Goal: Check status: Check status

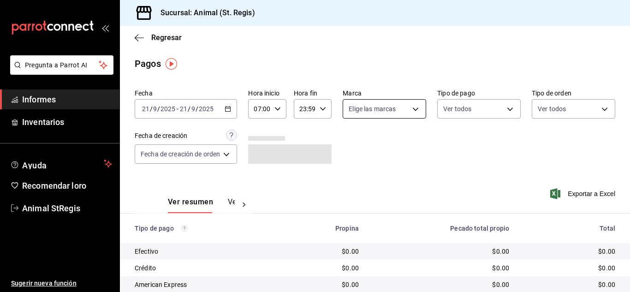
click at [363, 113] on body "Pregunta a Parrot AI Informes Inventarios Ayuda Recomendar loro Animal StRegis …" at bounding box center [315, 146] width 630 height 292
click at [352, 143] on input "checkbox" at bounding box center [352, 145] width 8 height 8
checkbox input "true"
type input "3f39fcdc-c8c4-4fff-883a-47b345d9391c"
checkbox input "true"
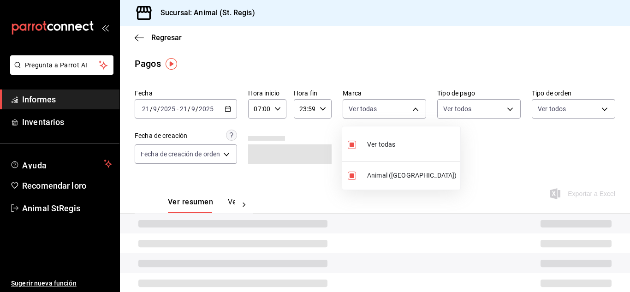
click at [519, 145] on div at bounding box center [315, 146] width 630 height 292
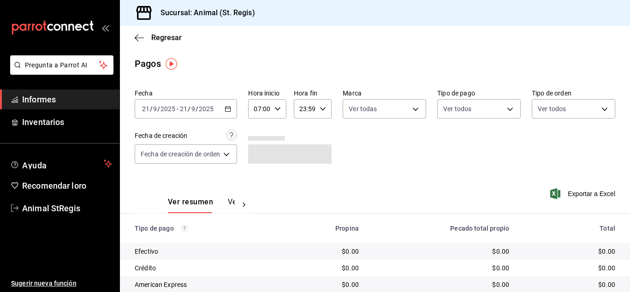
click at [472, 108] on body "Pregunta a Parrot AI Informes Inventarios Ayuda Recomendar loro Animal StRegis …" at bounding box center [315, 146] width 630 height 292
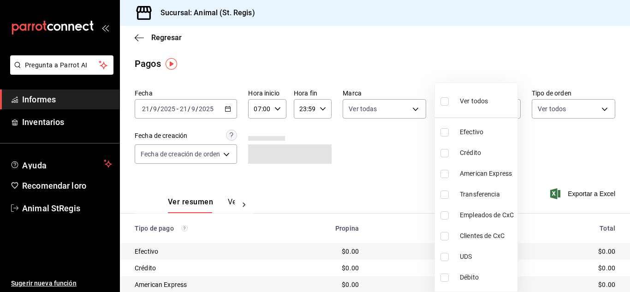
click at [444, 102] on input "checkbox" at bounding box center [445, 101] width 8 height 8
checkbox input "true"
type input "5a0f3365-d715-4940-adc4-656debb7822a,fc07b02b-84a7-4dba-9bff-98bba82b1290,ff2b0…"
checkbox input "true"
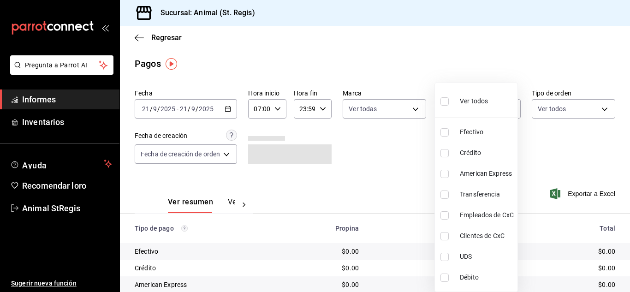
checkbox input "true"
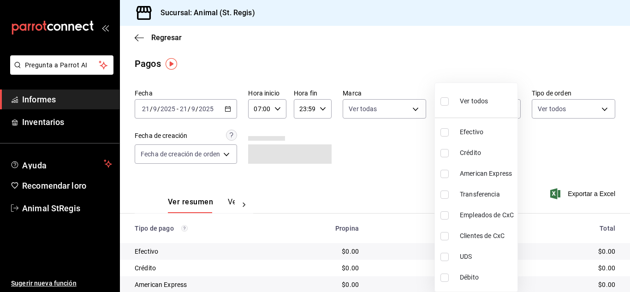
checkbox input "true"
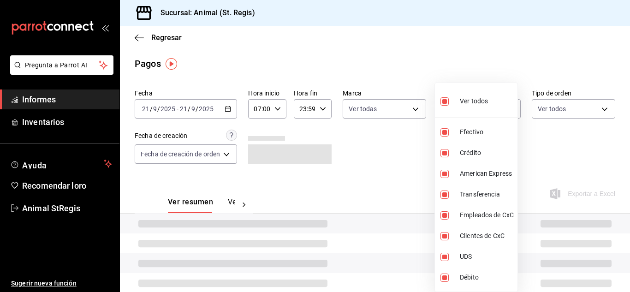
click at [434, 83] on div at bounding box center [315, 146] width 630 height 292
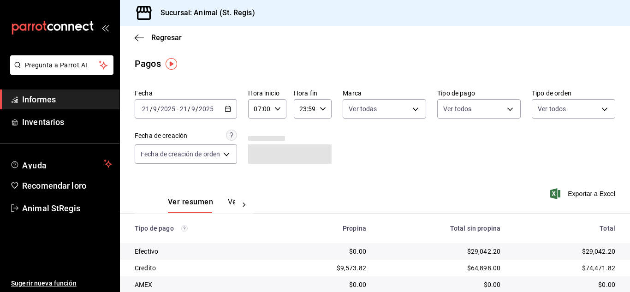
click at [434, 83] on div "Ver todos Efectivo Crédito American Express Transferencia Empleados de CxC Clie…" at bounding box center [315, 146] width 630 height 292
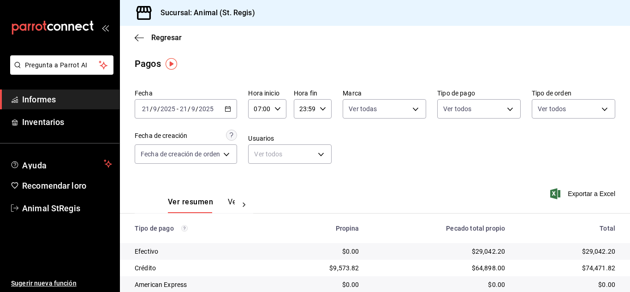
click at [495, 76] on main "Regresar Pagos Fecha [DATE] [DATE] - [DATE] [DATE] Hora inicio 07:00 Hora inici…" at bounding box center [375, 217] width 510 height 382
